Goal: Task Accomplishment & Management: Complete application form

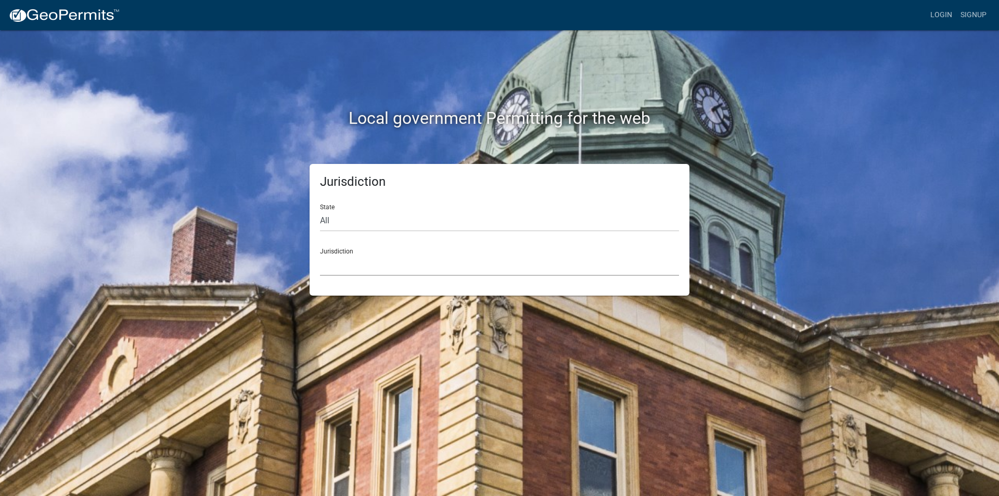
click at [350, 263] on select "[GEOGRAPHIC_DATA], [US_STATE] [GEOGRAPHIC_DATA], [US_STATE][PERSON_NAME][GEOGRA…" at bounding box center [499, 265] width 359 height 21
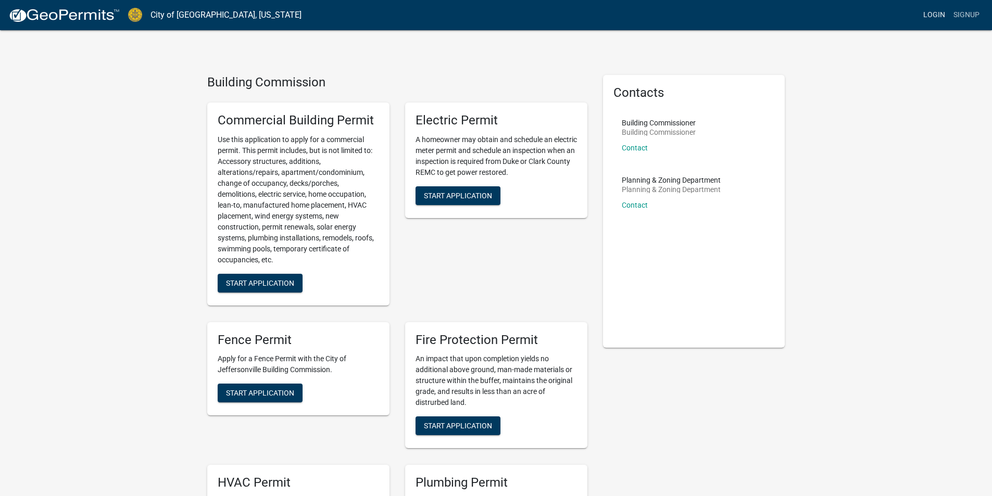
click at [928, 12] on link "Login" at bounding box center [934, 15] width 30 height 20
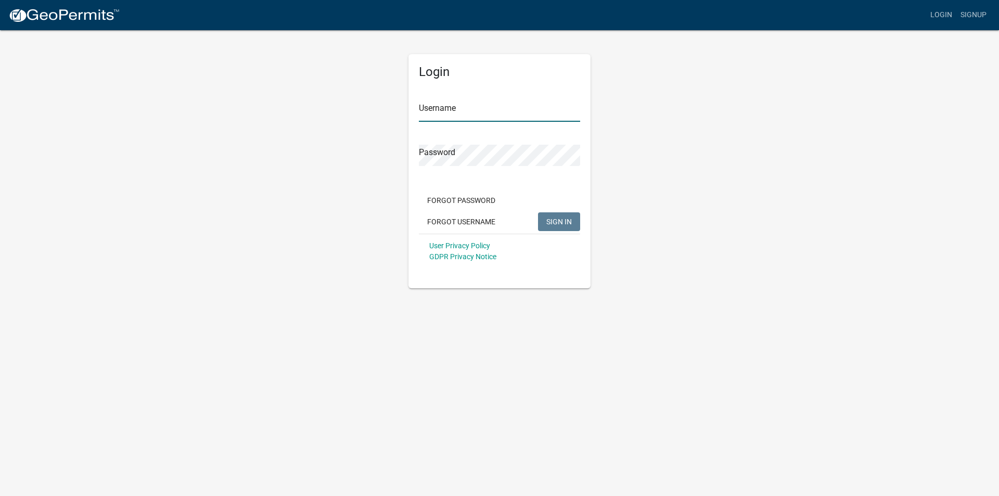
type input "[PERSON_NAME][EMAIL_ADDRESS][DOMAIN_NAME]"
click at [547, 222] on span "SIGN IN" at bounding box center [560, 221] width 26 height 8
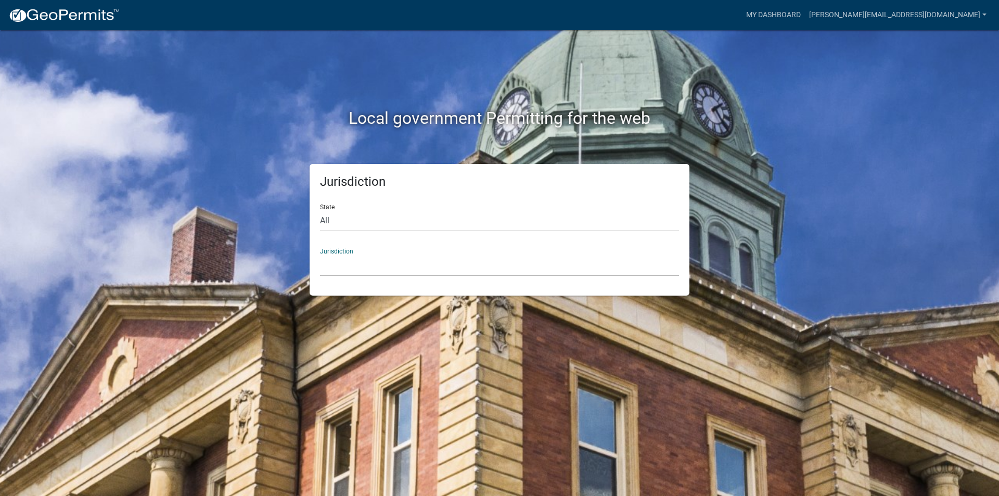
click at [329, 262] on select "[GEOGRAPHIC_DATA], [US_STATE] [GEOGRAPHIC_DATA], [US_STATE][PERSON_NAME][GEOGRA…" at bounding box center [499, 265] width 359 height 21
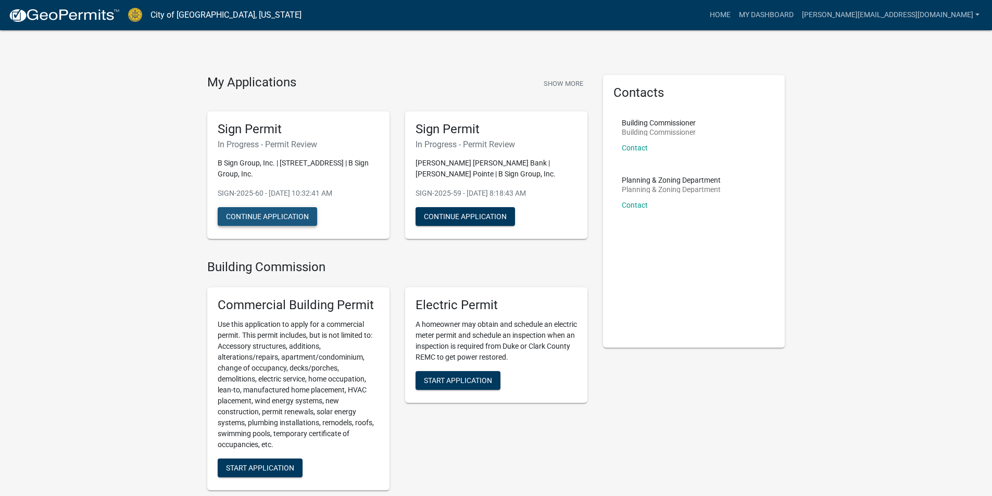
click at [298, 216] on button "Continue Application" at bounding box center [267, 216] width 99 height 19
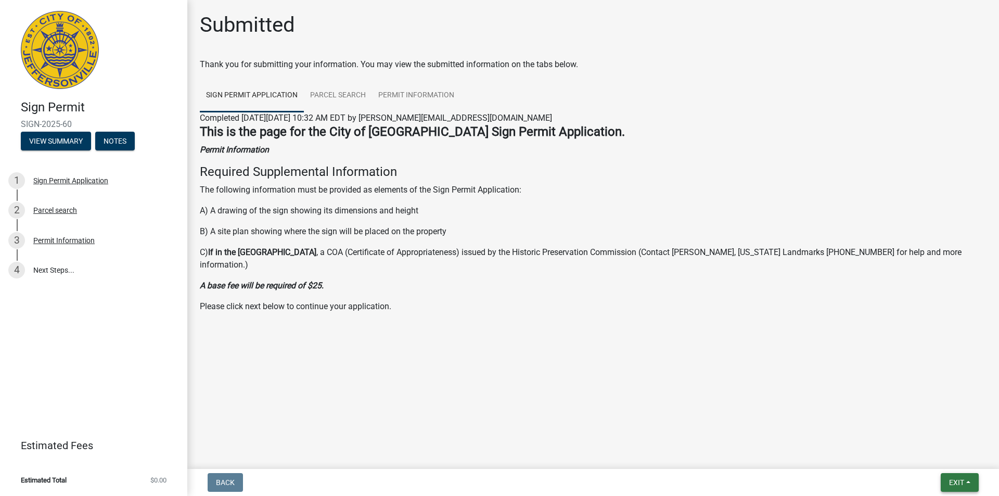
click at [967, 478] on button "Exit" at bounding box center [960, 482] width 38 height 19
click at [347, 20] on div "Submitted" at bounding box center [593, 28] width 787 height 33
click at [80, 118] on div "Sign Permit SIGN-2025-60 View Summary Notes" at bounding box center [93, 122] width 171 height 61
drag, startPoint x: 75, startPoint y: 123, endPoint x: 0, endPoint y: 123, distance: 75.5
click at [0, 123] on header "Sign Permit SIGN-2025-60 View Summary Notes" at bounding box center [93, 80] width 187 height 161
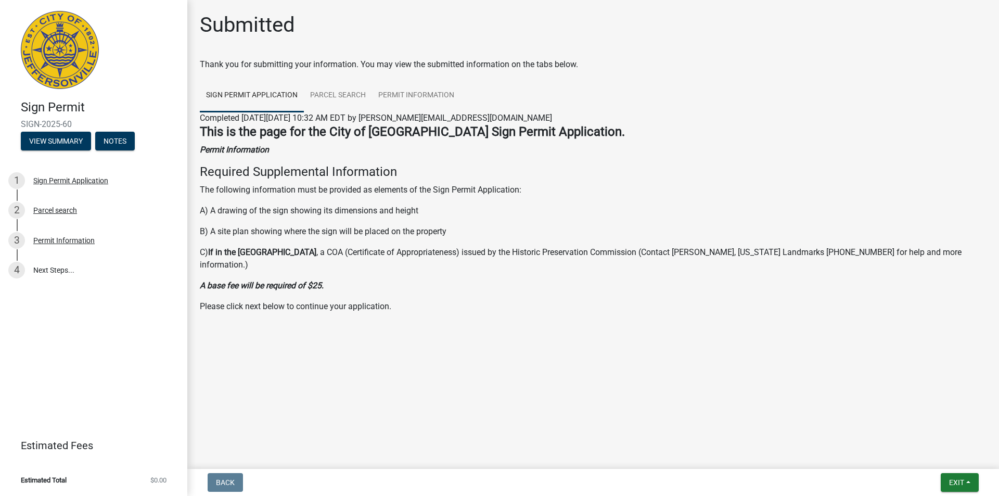
copy span "SIGN-2025-60"
click at [956, 482] on span "Exit" at bounding box center [956, 482] width 15 height 8
click at [926, 458] on button "Save & Exit" at bounding box center [937, 455] width 83 height 25
